Goal: Task Accomplishment & Management: Complete application form

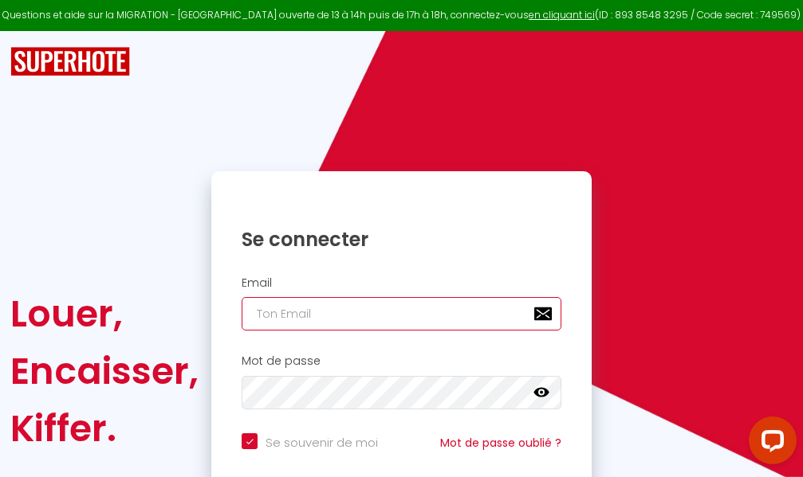
click at [430, 314] on input "email" at bounding box center [402, 313] width 320 height 33
type input "m"
checkbox input "true"
type input "ma"
checkbox input "true"
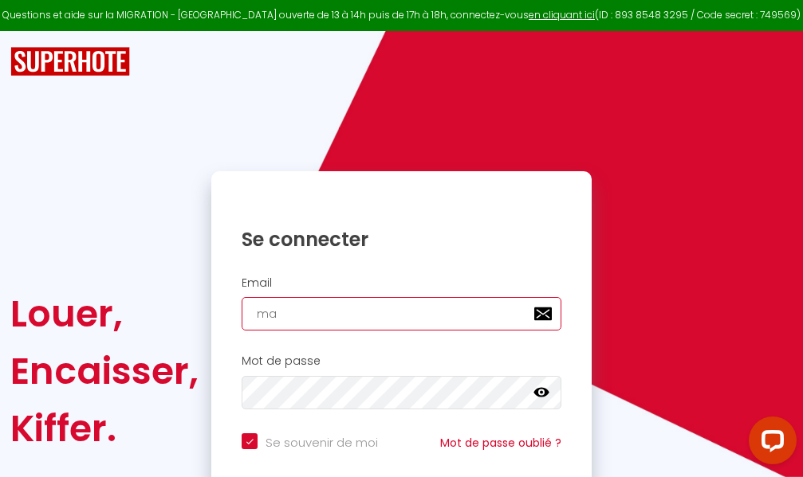
type input "mar"
checkbox input "true"
type input "marc"
checkbox input "true"
type input "marcd"
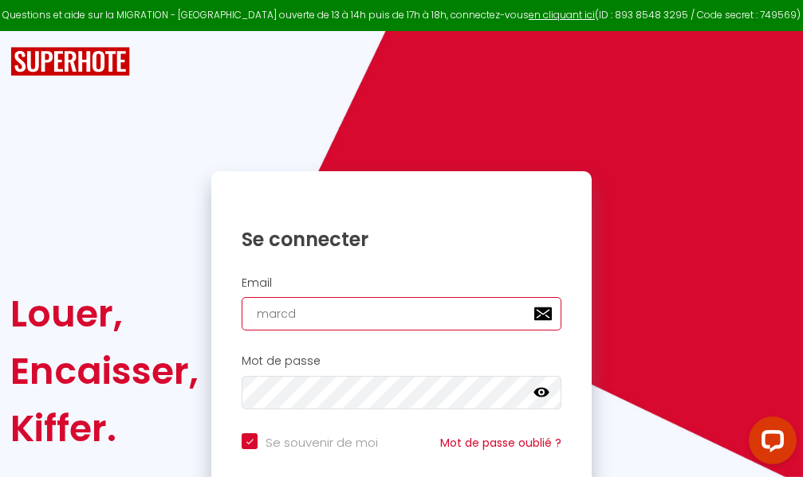
checkbox input "true"
type input "marcdp"
checkbox input "true"
type input "marcdpo"
checkbox input "true"
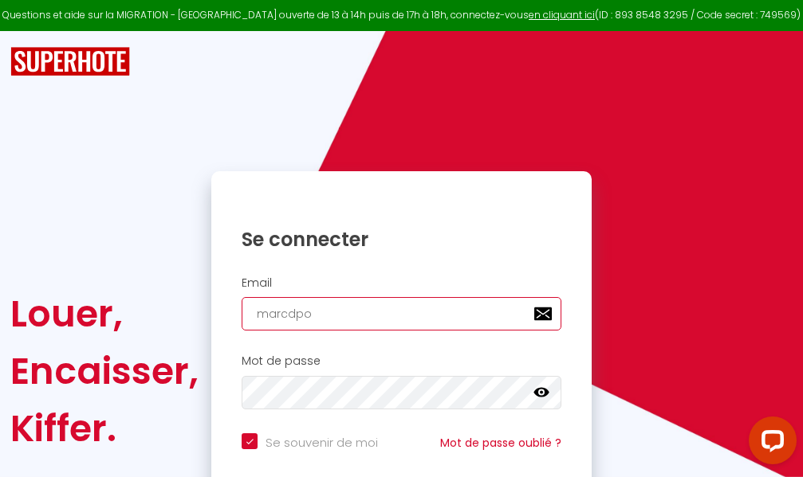
type input "marcdpoz"
checkbox input "true"
type input "marcdpoz."
checkbox input "true"
type input "marcdpoz.l"
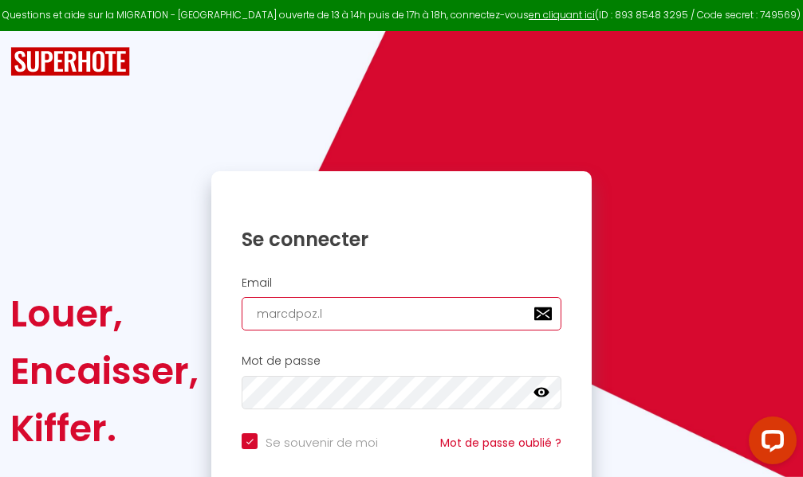
checkbox input "true"
type input "marcdpoz.lo"
checkbox input "true"
type input "marcdpoz.loc"
checkbox input "true"
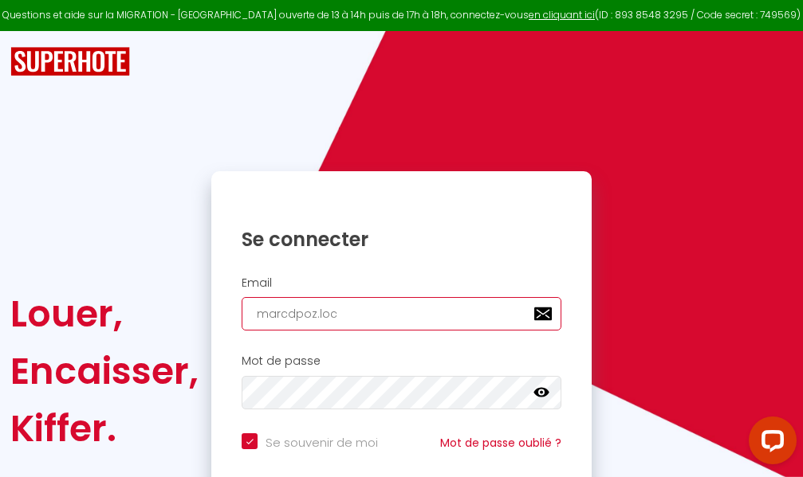
type input "marcdpoz.loca"
checkbox input "true"
type input "marcdpoz.locat"
checkbox input "true"
type input "marcdpoz.locati"
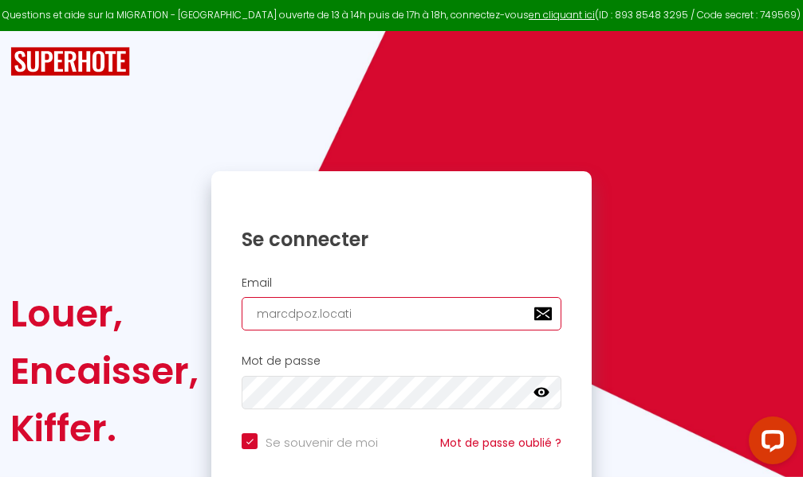
checkbox input "true"
type input "marcdpoz.locatio"
checkbox input "true"
type input "marcdpoz.location"
checkbox input "true"
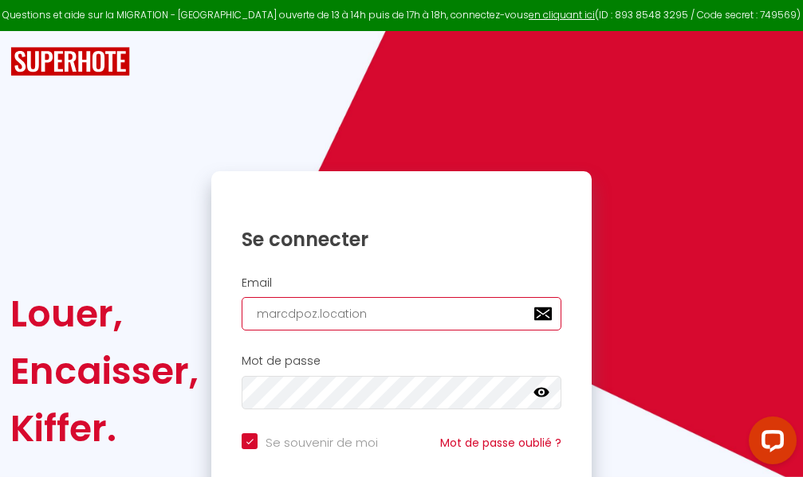
type input "marcdpoz.location@"
checkbox input "true"
type input "marcdpoz.location@g"
checkbox input "true"
type input "marcdpoz.location@gm"
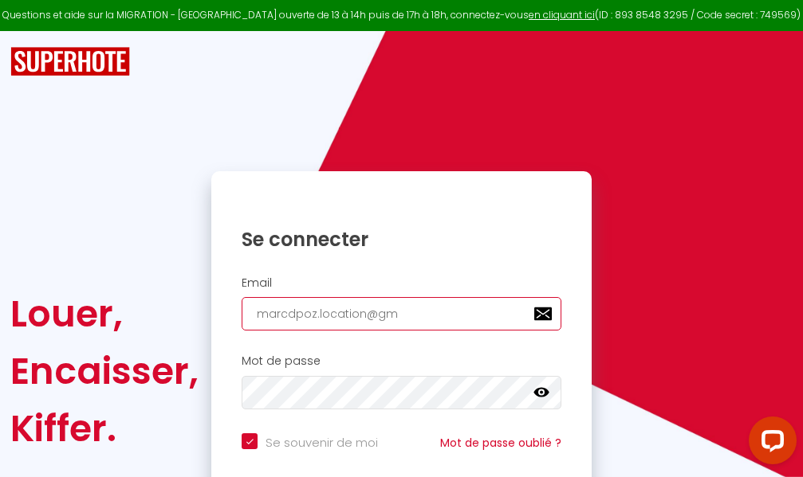
checkbox input "true"
type input "marcdpoz.location@gma"
checkbox input "true"
type input "marcdpoz.location@gmai"
checkbox input "true"
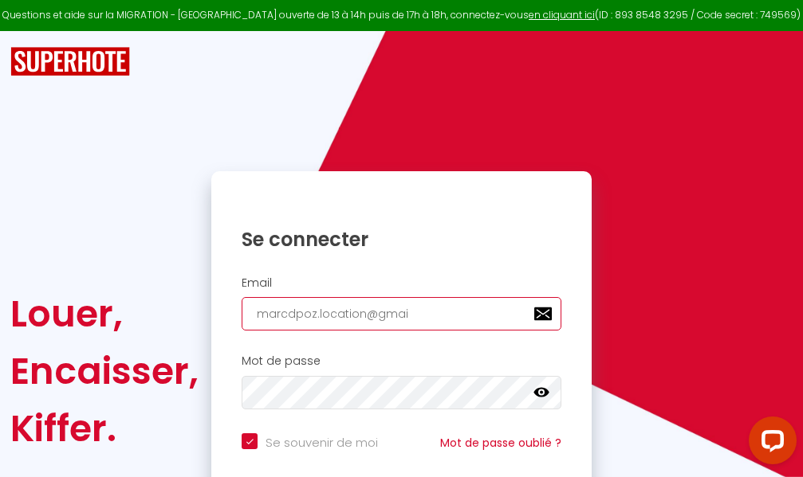
type input "[EMAIL_ADDRESS]"
checkbox input "true"
type input "[EMAIL_ADDRESS]."
checkbox input "true"
type input "marcdpoz.location@gmail.c"
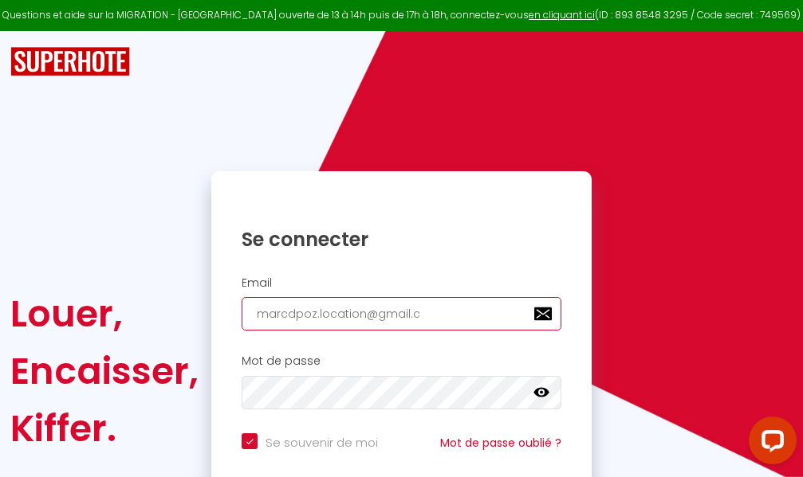
checkbox input "true"
type input "[EMAIL_ADDRESS][DOMAIN_NAME]"
checkbox input "true"
type input "[EMAIL_ADDRESS][DOMAIN_NAME]"
checkbox input "true"
